Goal: Transaction & Acquisition: Subscribe to service/newsletter

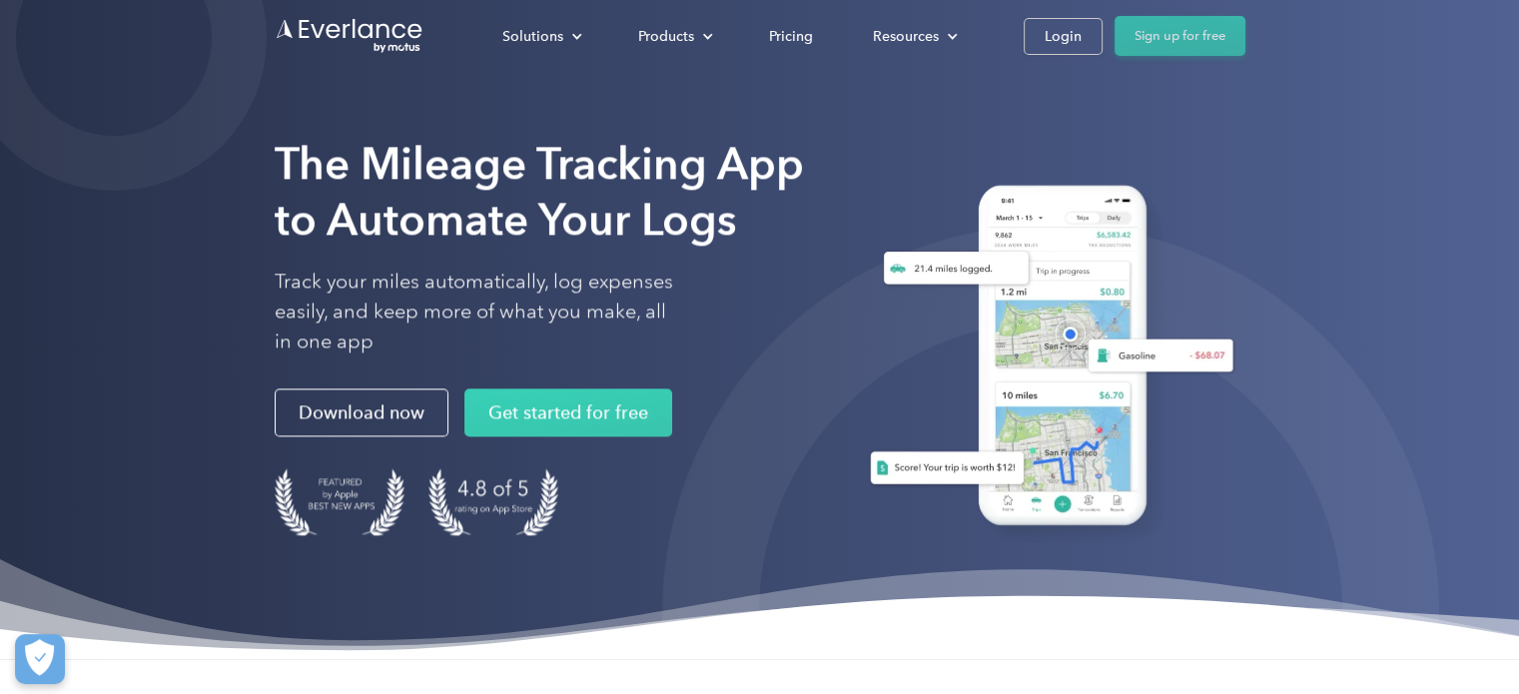
click at [1141, 39] on link "Sign up for free" at bounding box center [1179, 36] width 131 height 40
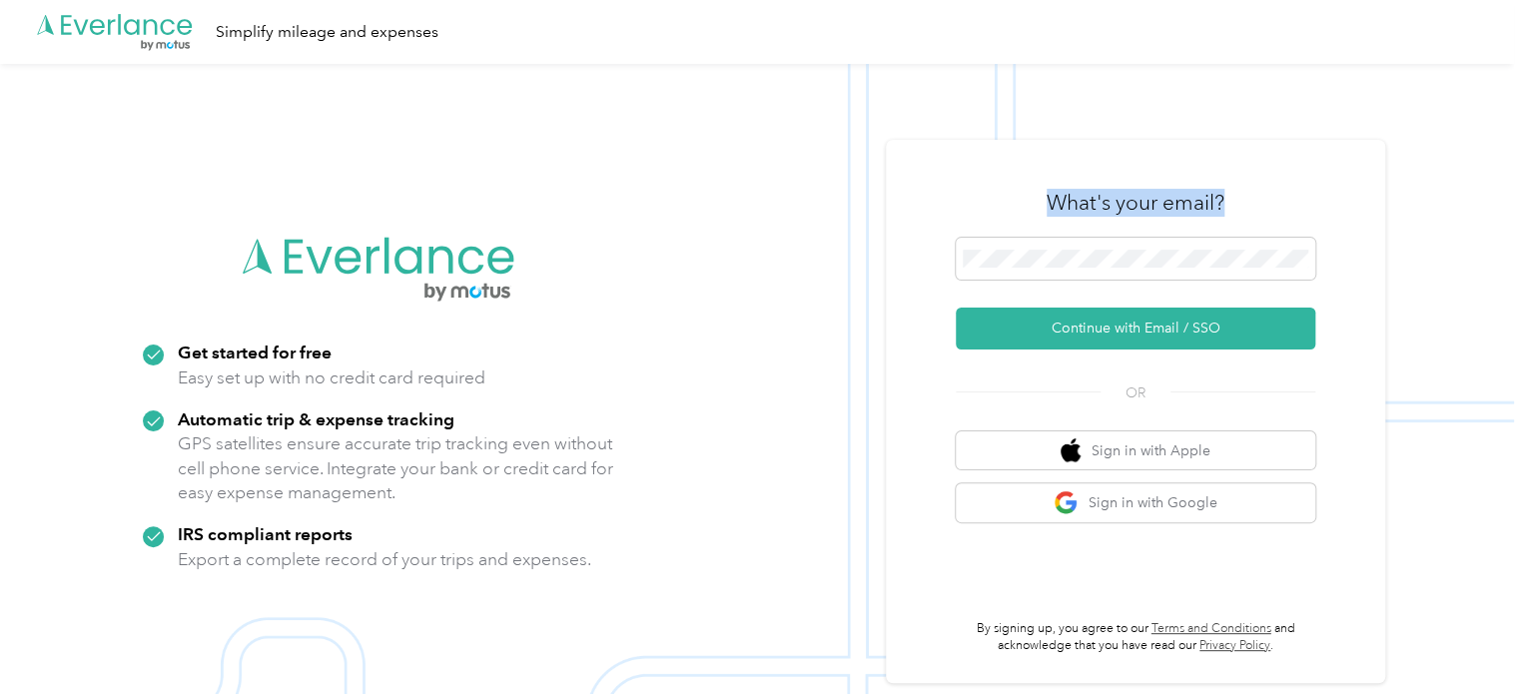
drag, startPoint x: 1182, startPoint y: 193, endPoint x: 1028, endPoint y: 182, distance: 154.2
click at [1028, 182] on div "What's your email?" at bounding box center [1135, 203] width 359 height 70
click at [1273, 170] on div "What's your email?" at bounding box center [1135, 203] width 359 height 70
click at [84, 30] on polygon at bounding box center [81, 26] width 15 height 15
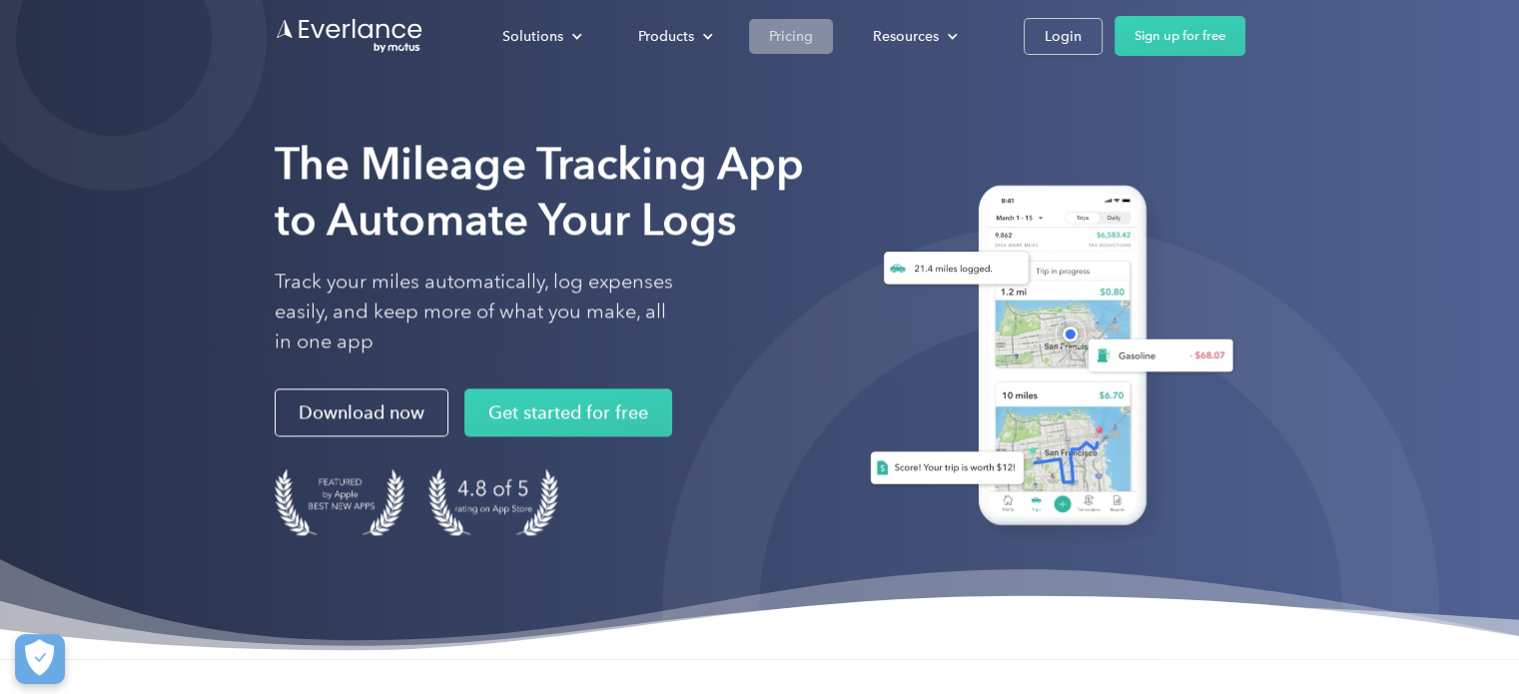
click at [797, 33] on div "Pricing" at bounding box center [791, 36] width 44 height 25
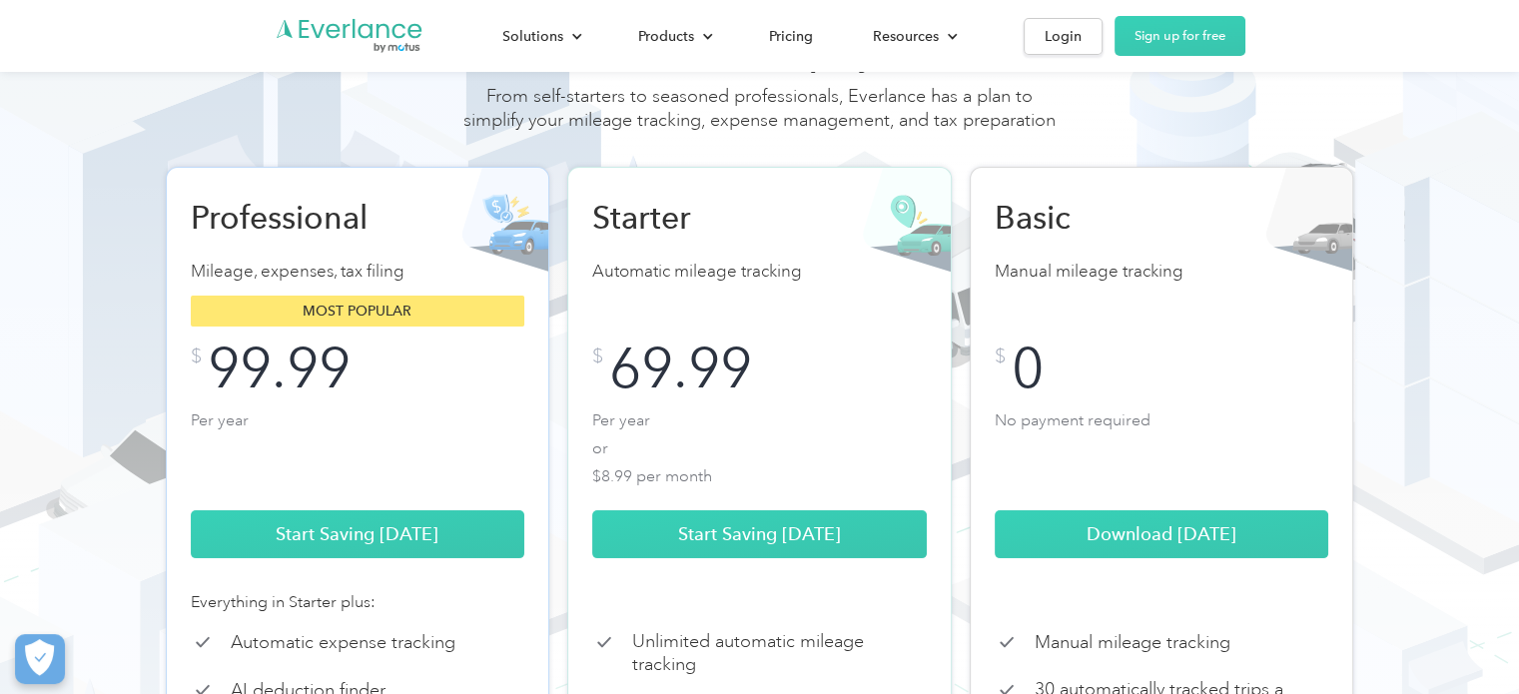
scroll to position [200, 0]
